Goal: Transaction & Acquisition: Download file/media

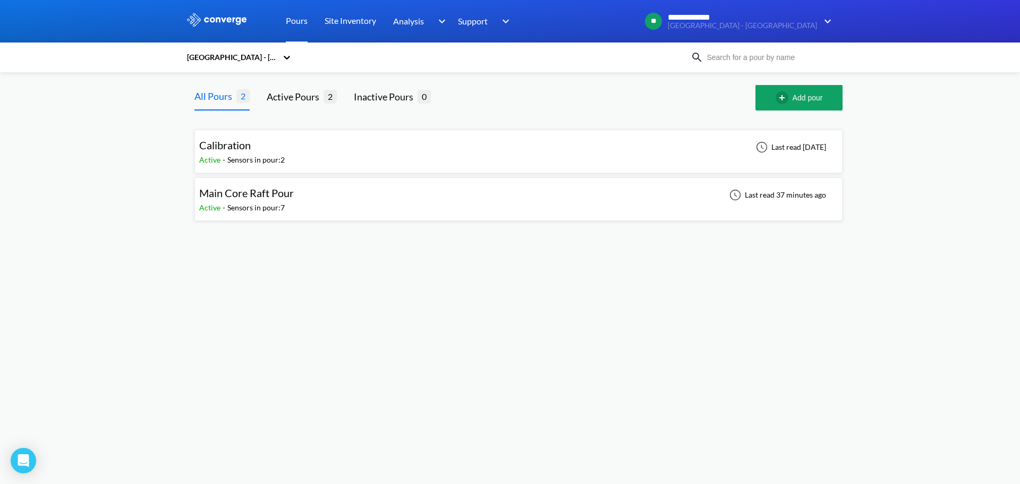
click at [764, 195] on div "Last read 37 minutes ago" at bounding box center [777, 195] width 106 height 13
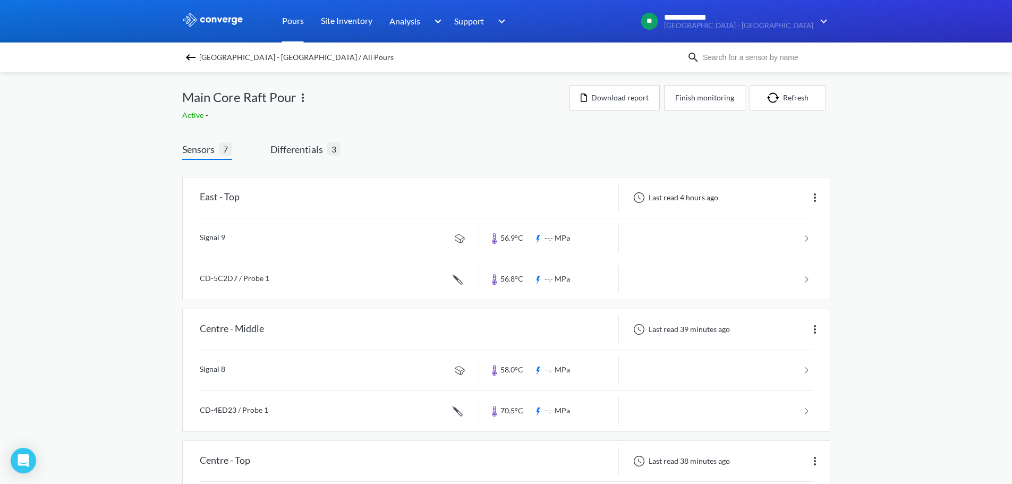
click at [289, 20] on link "Pours" at bounding box center [293, 21] width 22 height 43
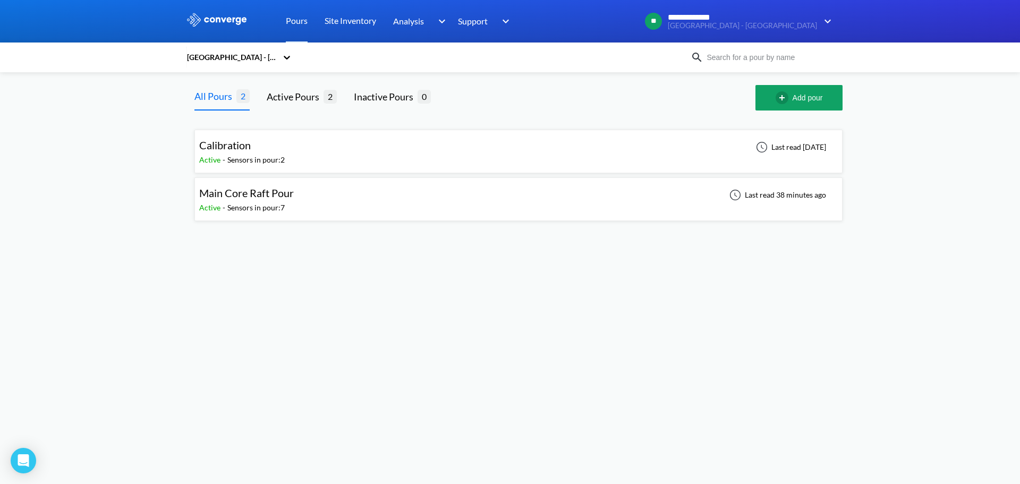
click at [285, 200] on div "Main Core Raft Pour" at bounding box center [246, 193] width 95 height 16
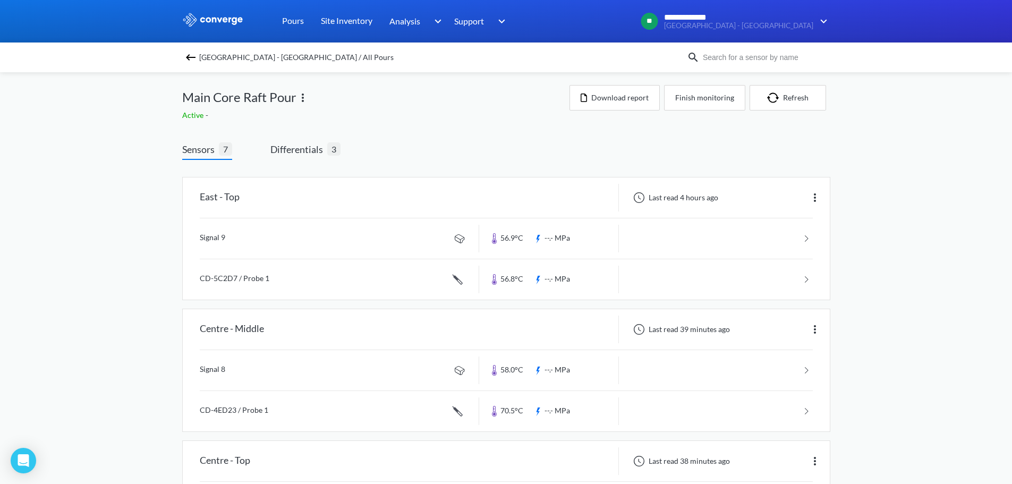
click at [307, 153] on span "Differentials" at bounding box center [299, 149] width 57 height 15
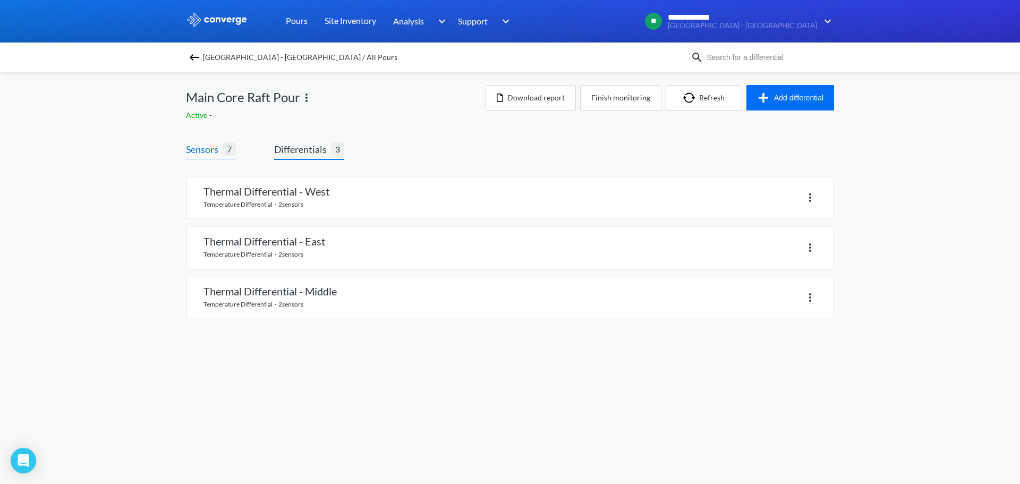
click at [205, 153] on span "Sensors" at bounding box center [204, 149] width 37 height 15
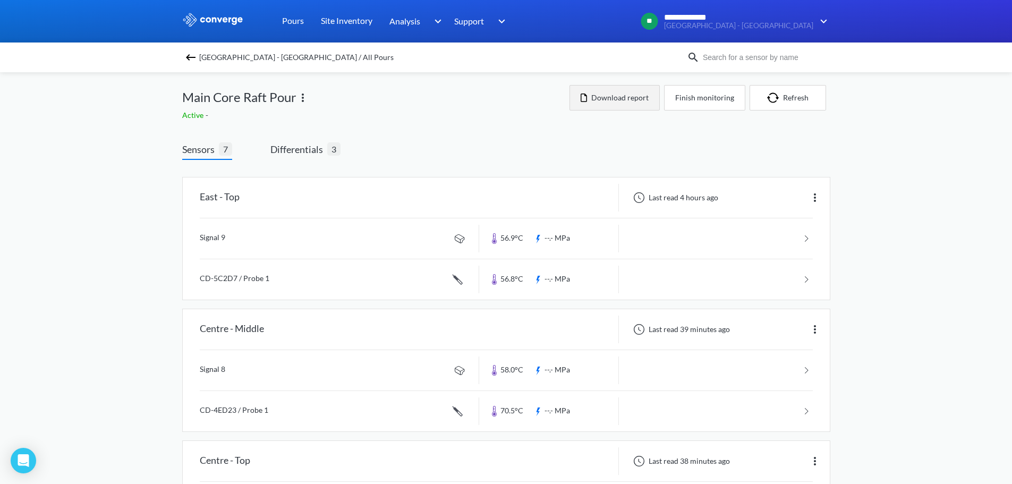
click at [654, 101] on button "Download report" at bounding box center [615, 98] width 90 height 26
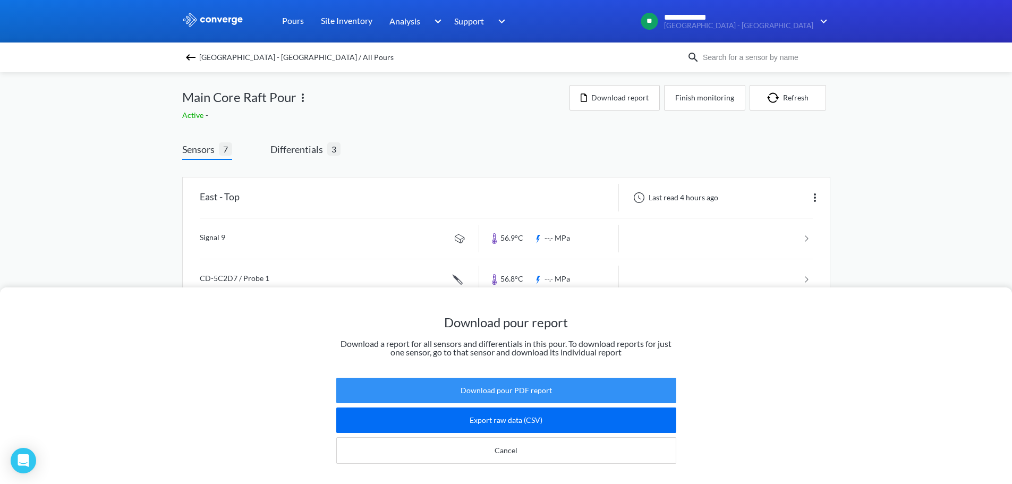
click at [538, 390] on button "Download pour PDF report" at bounding box center [506, 391] width 340 height 26
